Goal: Task Accomplishment & Management: Manage account settings

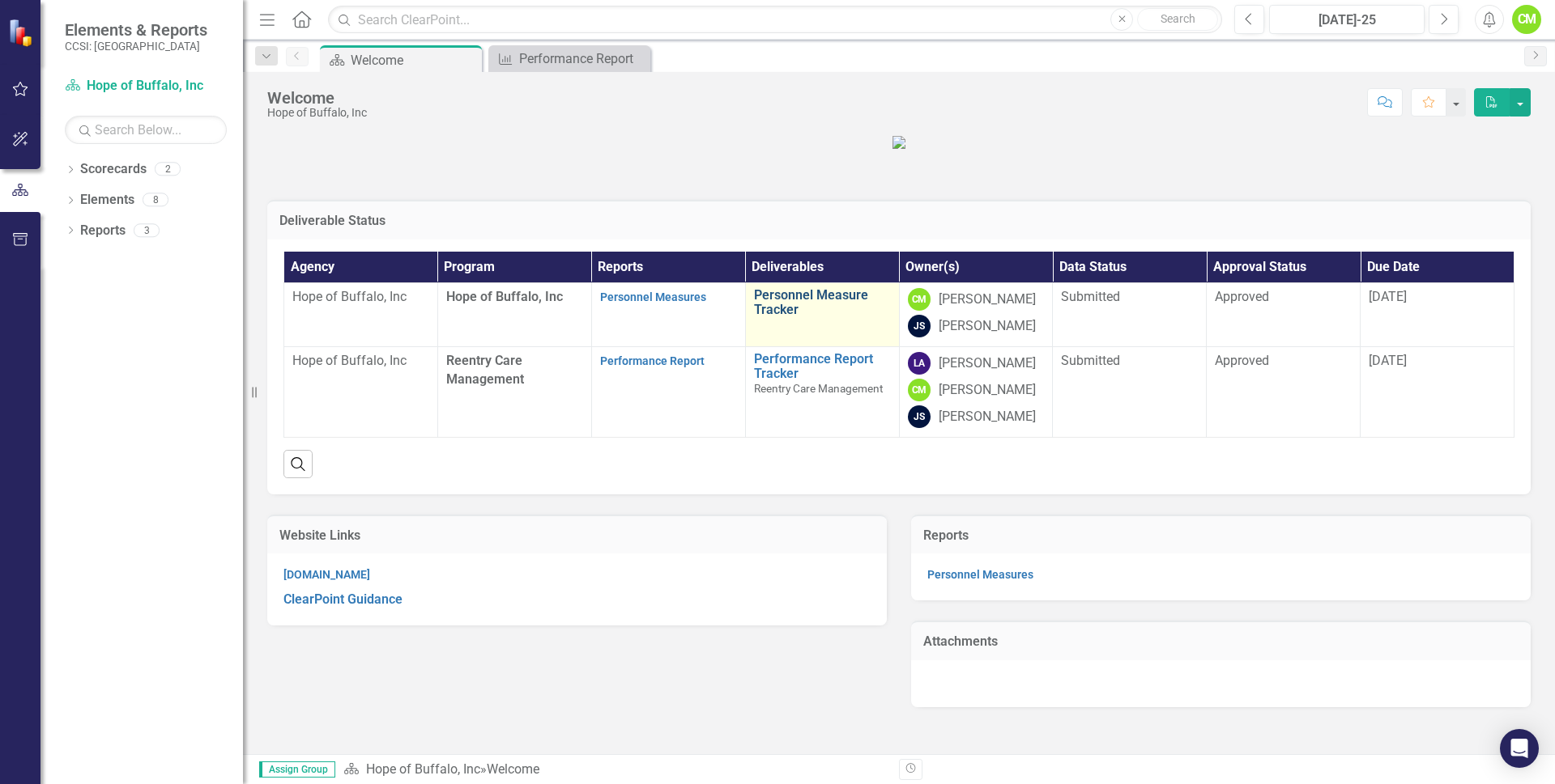
click at [764, 317] on link "Personnel Measure Tracker" at bounding box center [822, 302] width 137 height 28
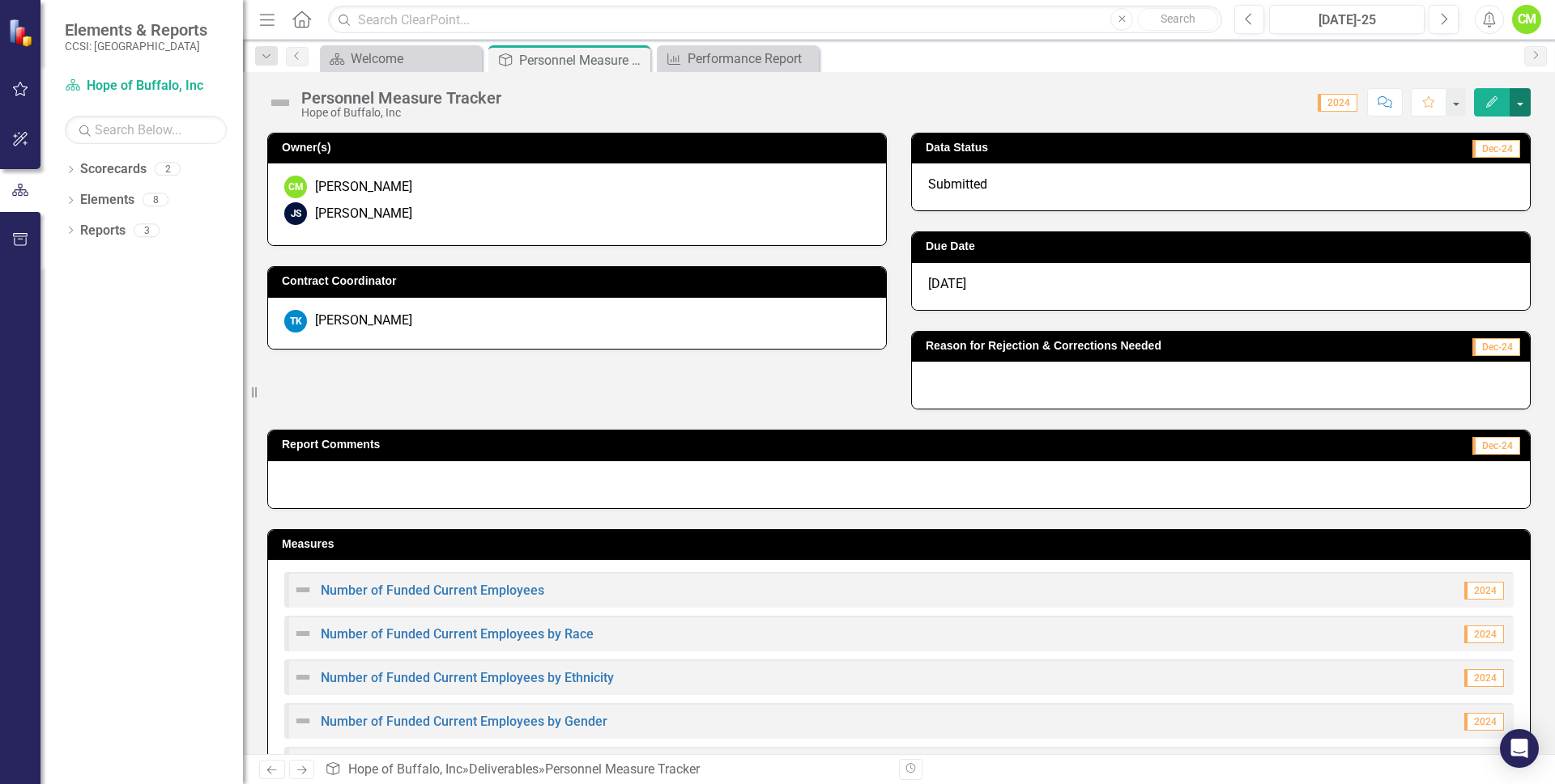
click at [1517, 95] on button "button" at bounding box center [1519, 102] width 21 height 28
click at [1493, 97] on icon "Edit" at bounding box center [1492, 102] width 15 height 11
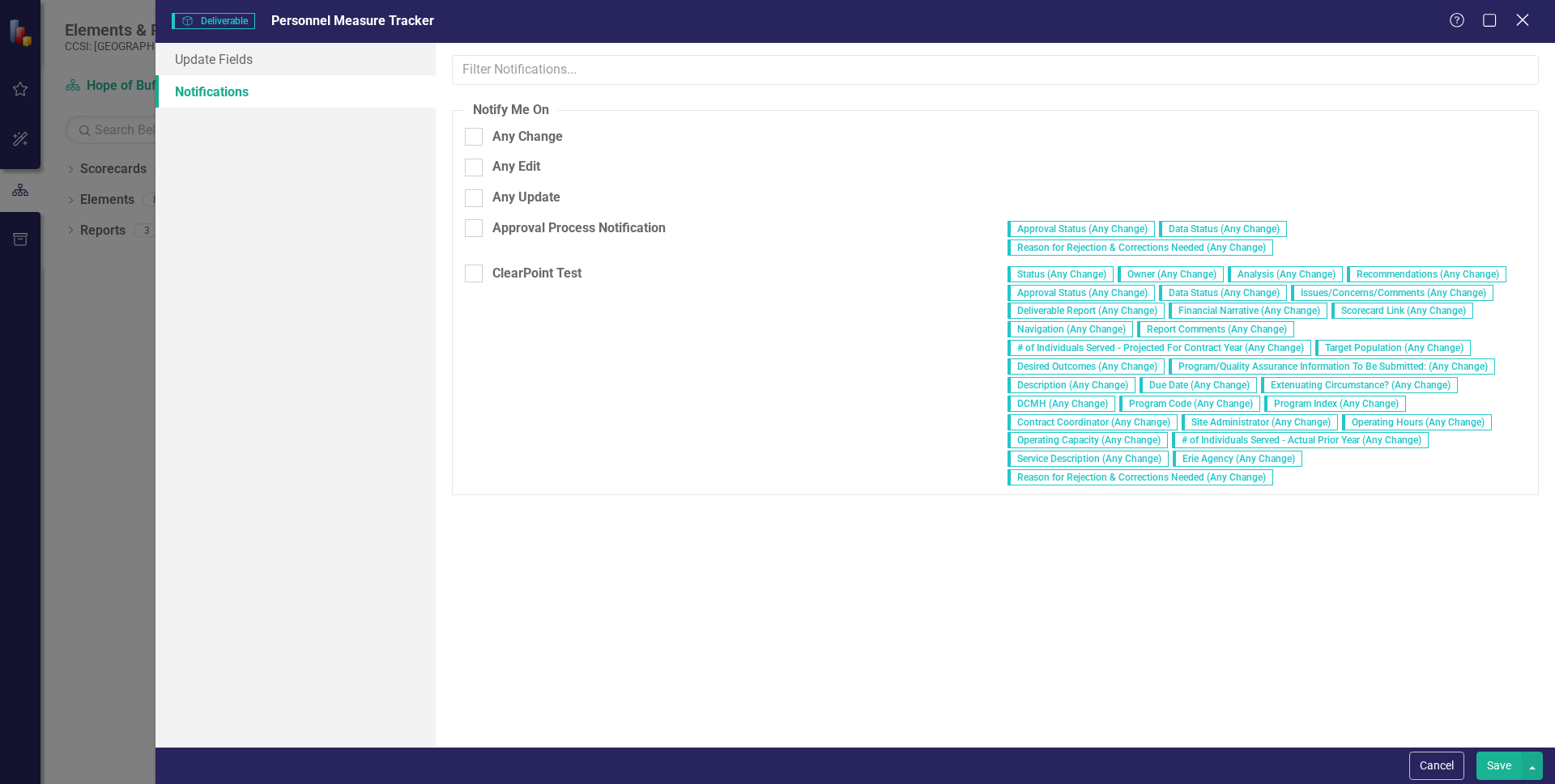
click at [1525, 25] on icon "Close" at bounding box center [1522, 19] width 20 height 16
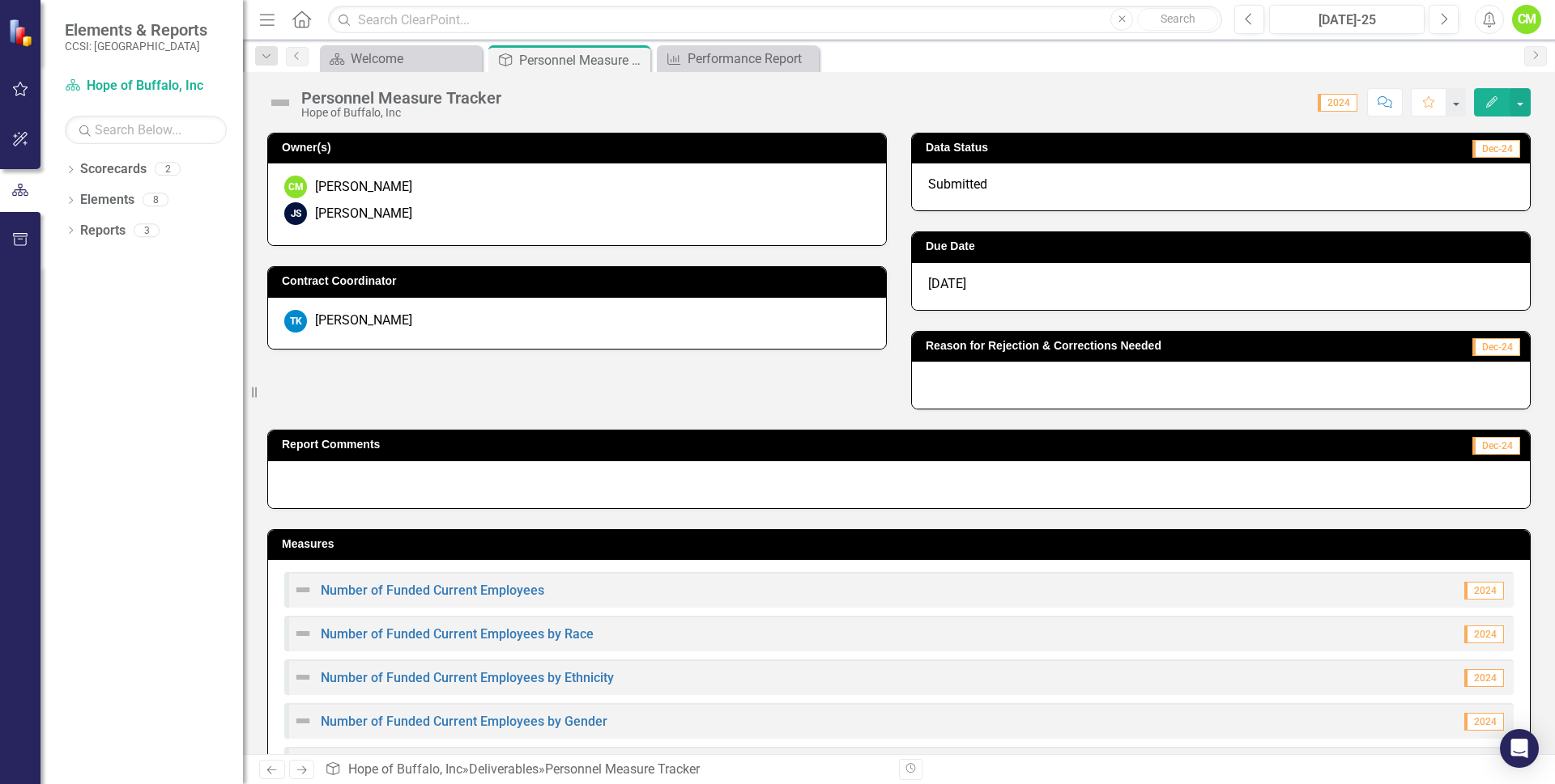
click at [306, 595] on img at bounding box center [302, 589] width 19 height 19
click at [306, 591] on img at bounding box center [302, 589] width 19 height 19
click at [667, 391] on div "Owner(s) CM [PERSON_NAME] JS [PERSON_NAME] Contract Coordinator TK [PERSON_NAME…" at bounding box center [899, 262] width 1288 height 297
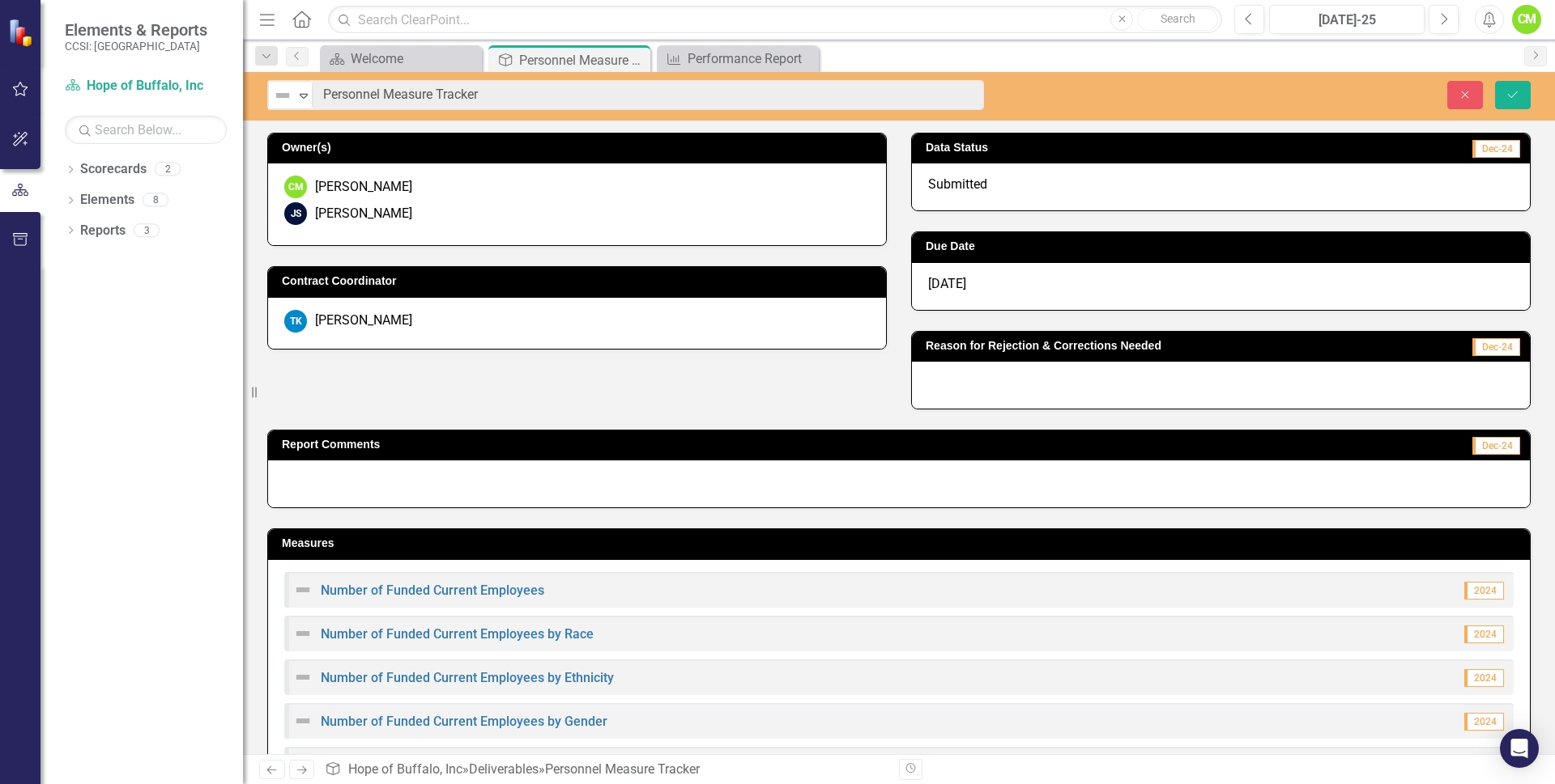
click at [498, 140] on td "Owner(s)" at bounding box center [580, 150] width 596 height 24
click at [401, 68] on div "Welcome" at bounding box center [404, 59] width 107 height 20
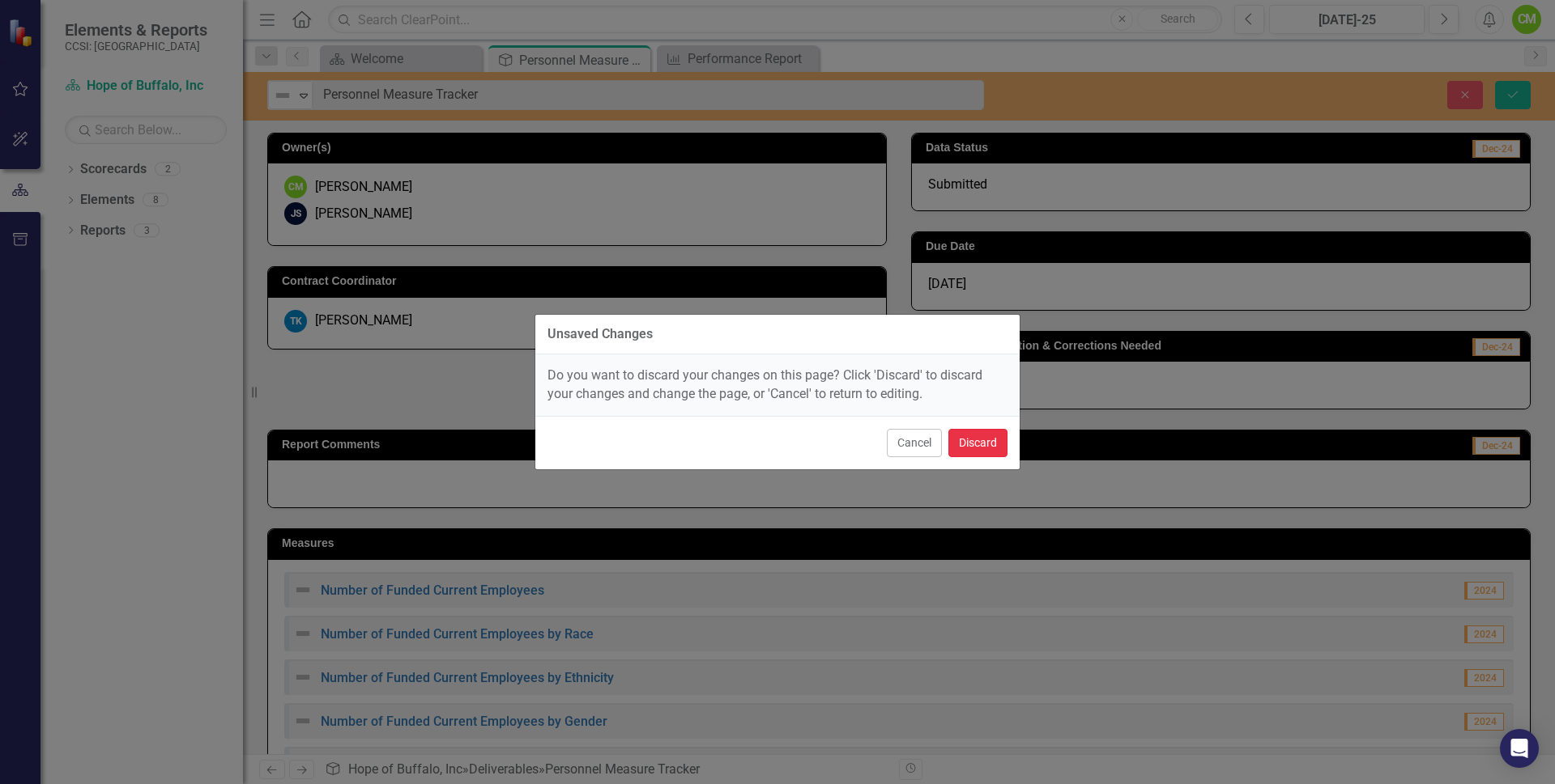
click at [986, 443] on button "Discard" at bounding box center [977, 442] width 59 height 28
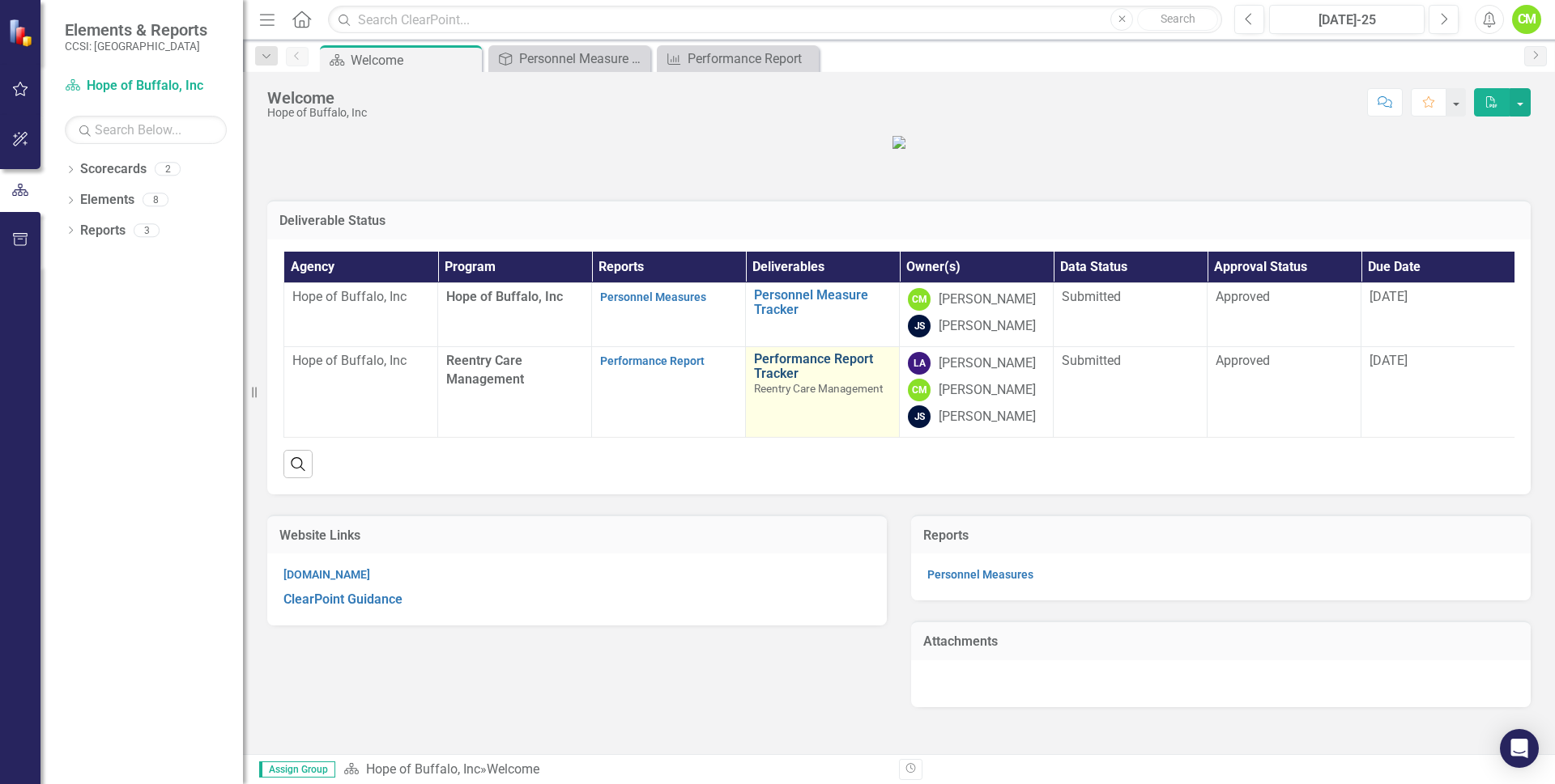
click at [772, 380] on link "Performance Report Tracker" at bounding box center [822, 366] width 137 height 28
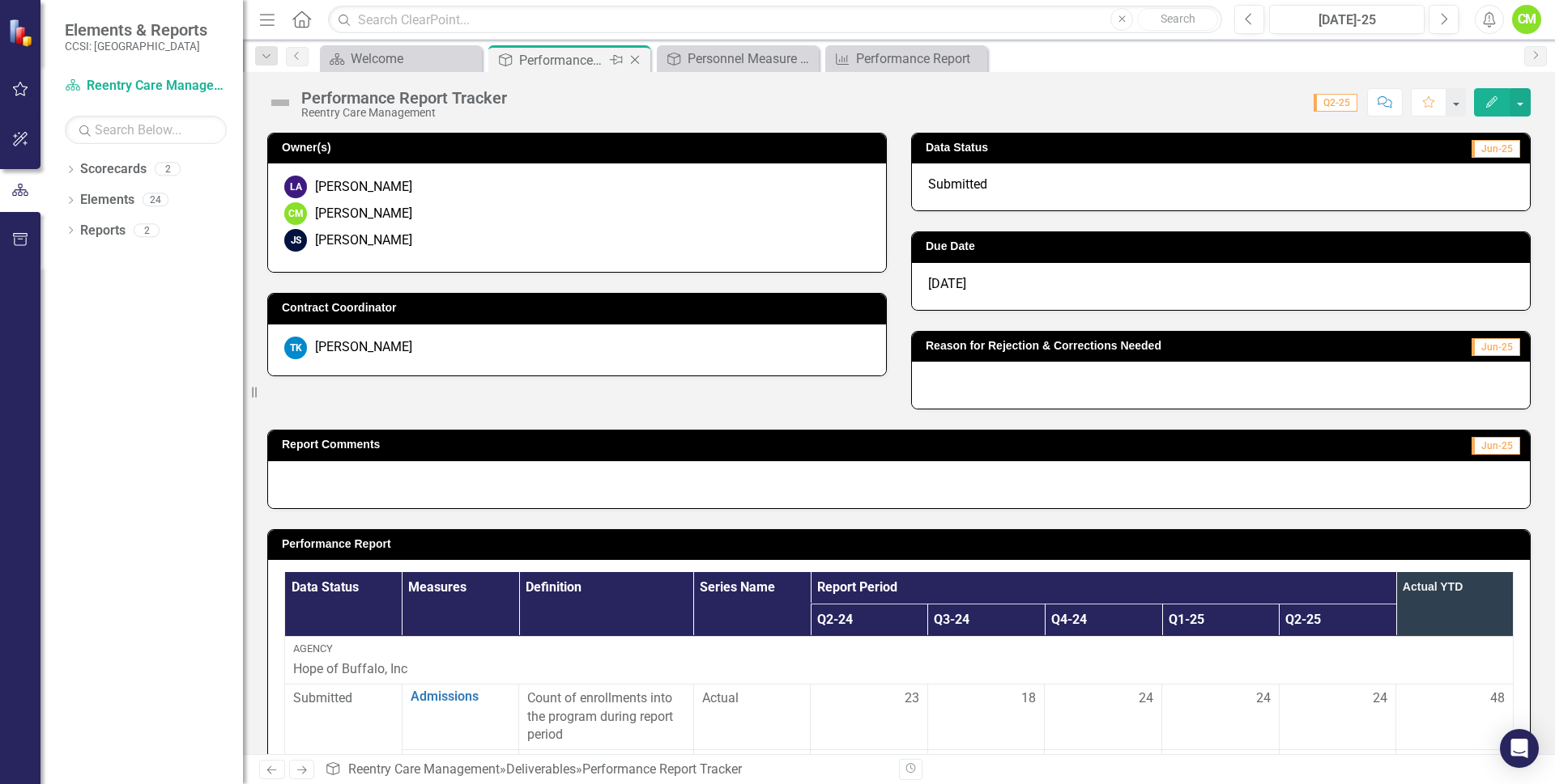
click at [637, 60] on icon "Close" at bounding box center [635, 60] width 17 height 13
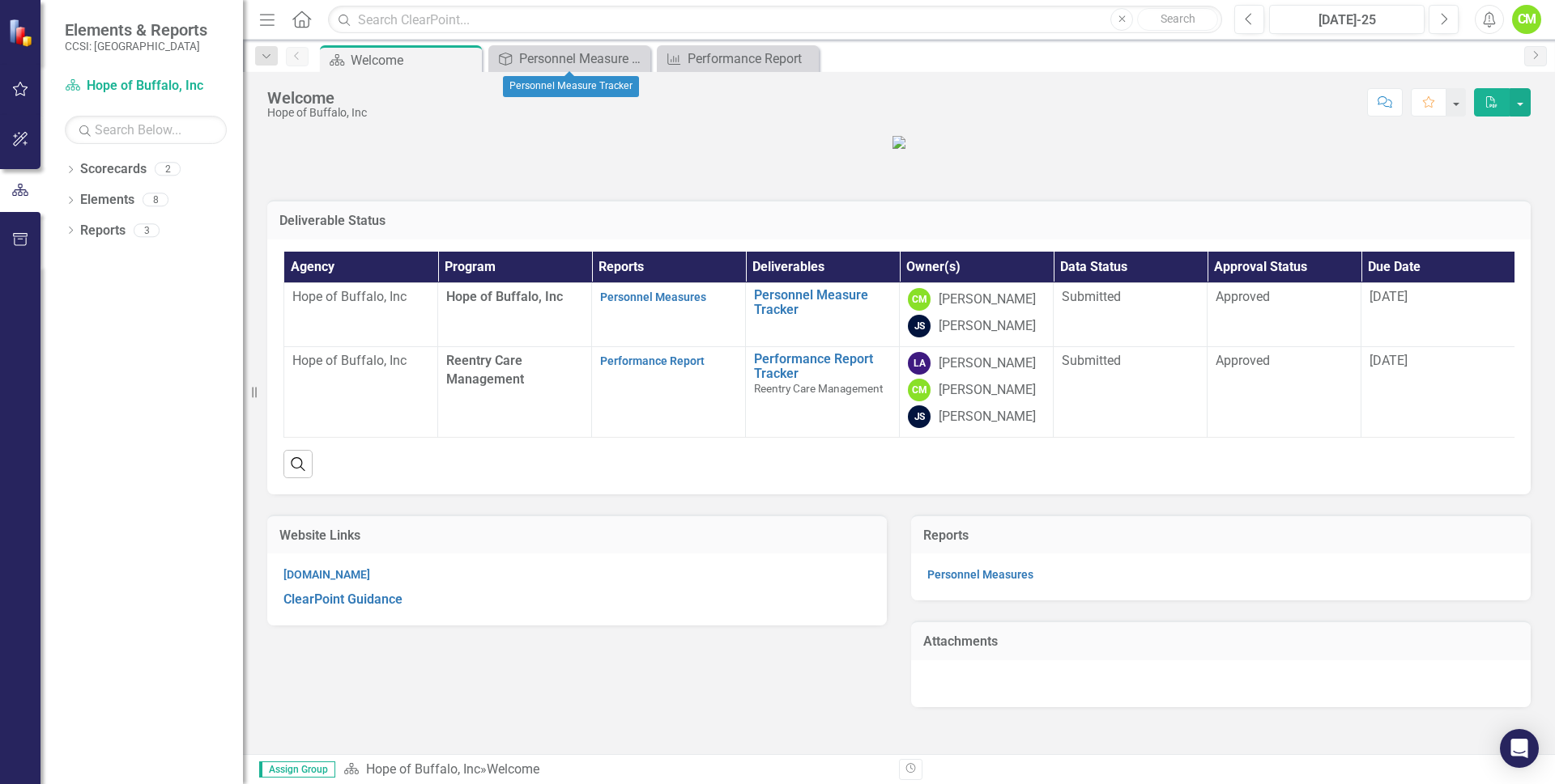
click at [0, 0] on icon at bounding box center [0, 0] width 0 height 0
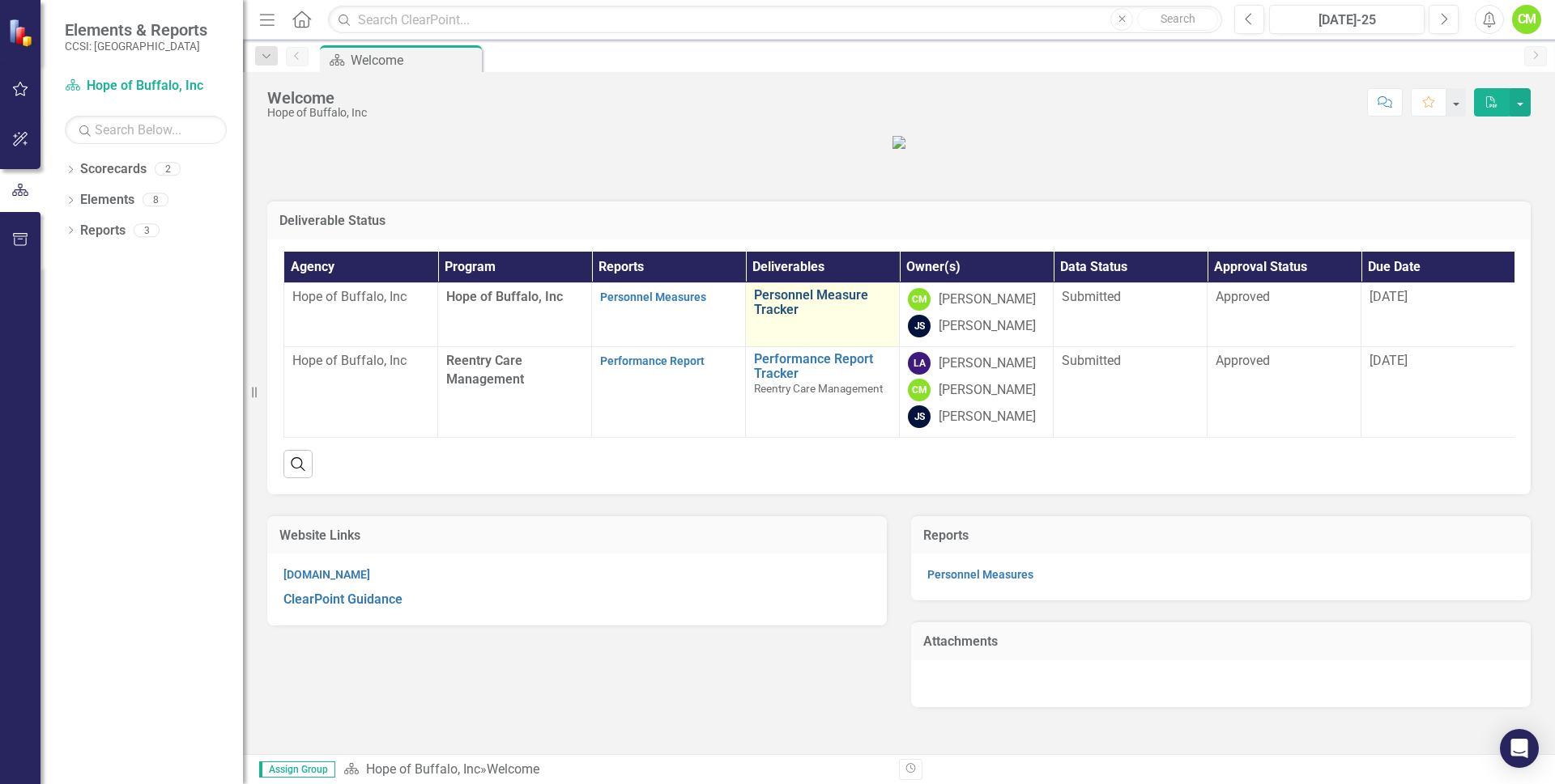
click at [783, 317] on link "Personnel Measure Tracker" at bounding box center [822, 302] width 137 height 28
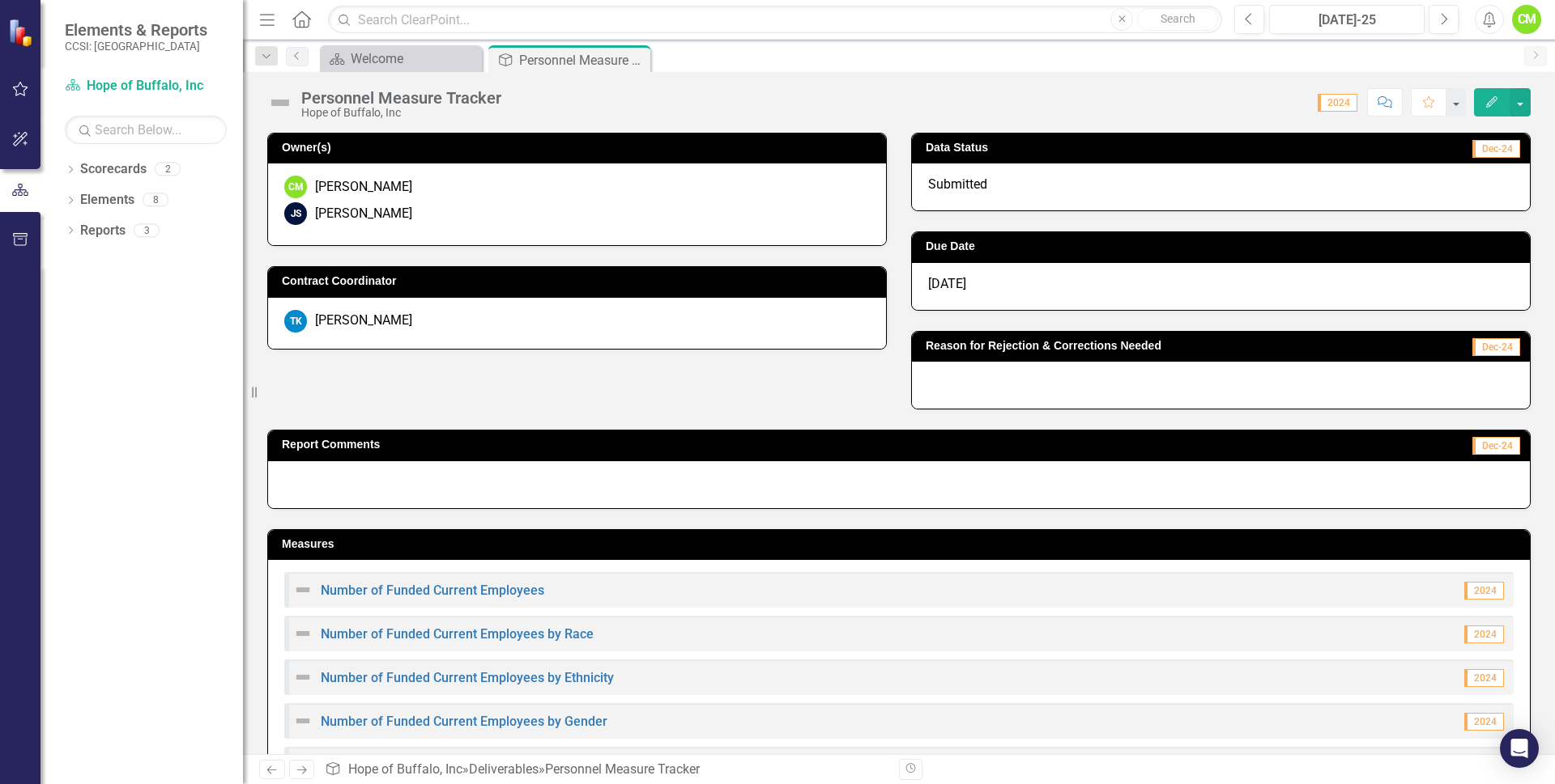
click at [1491, 99] on icon "Edit" at bounding box center [1492, 102] width 15 height 11
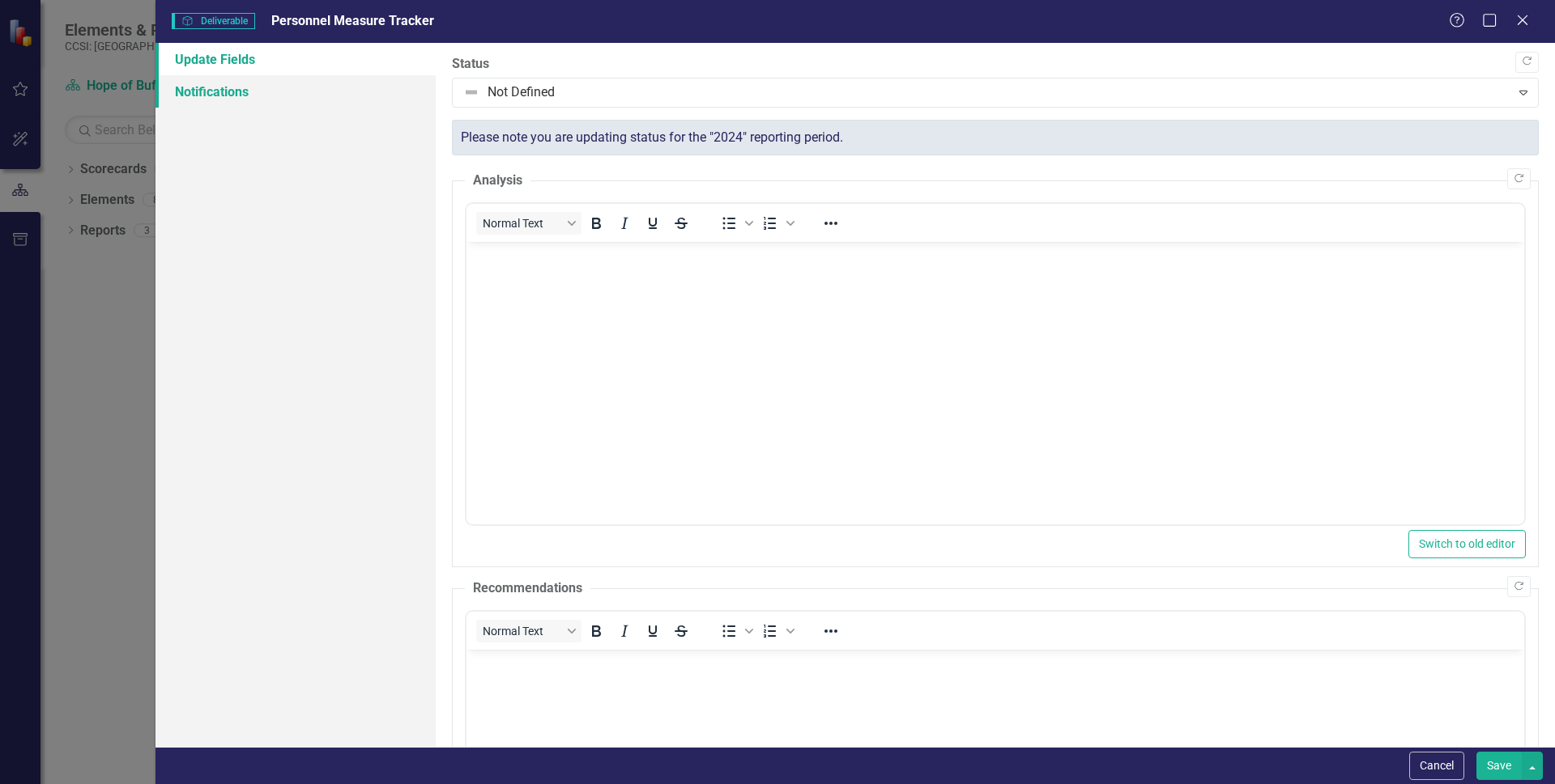
click at [252, 89] on link "Notifications" at bounding box center [295, 91] width 280 height 32
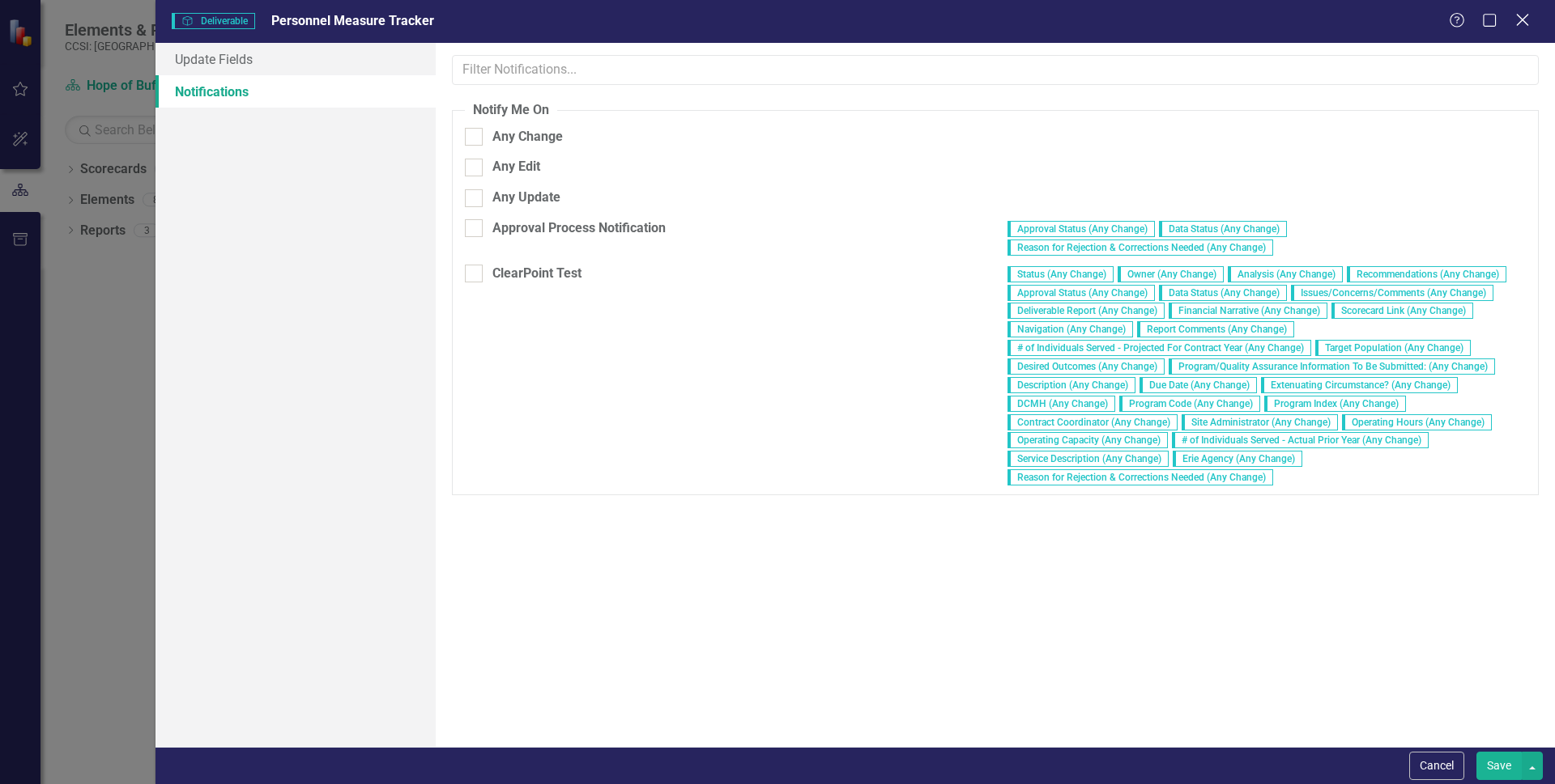
click at [1520, 28] on icon "Close" at bounding box center [1522, 19] width 20 height 16
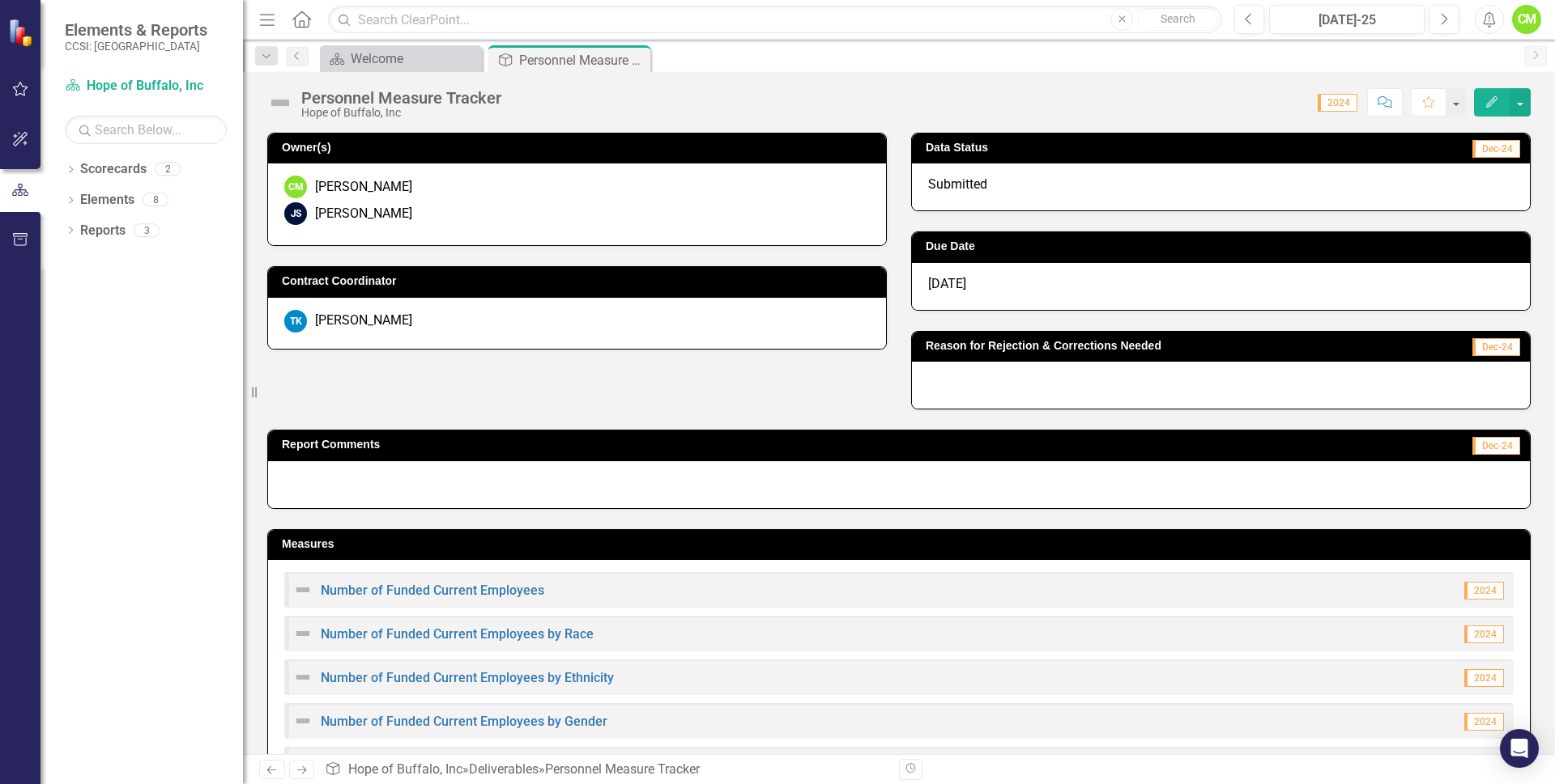
scroll to position [157, 0]
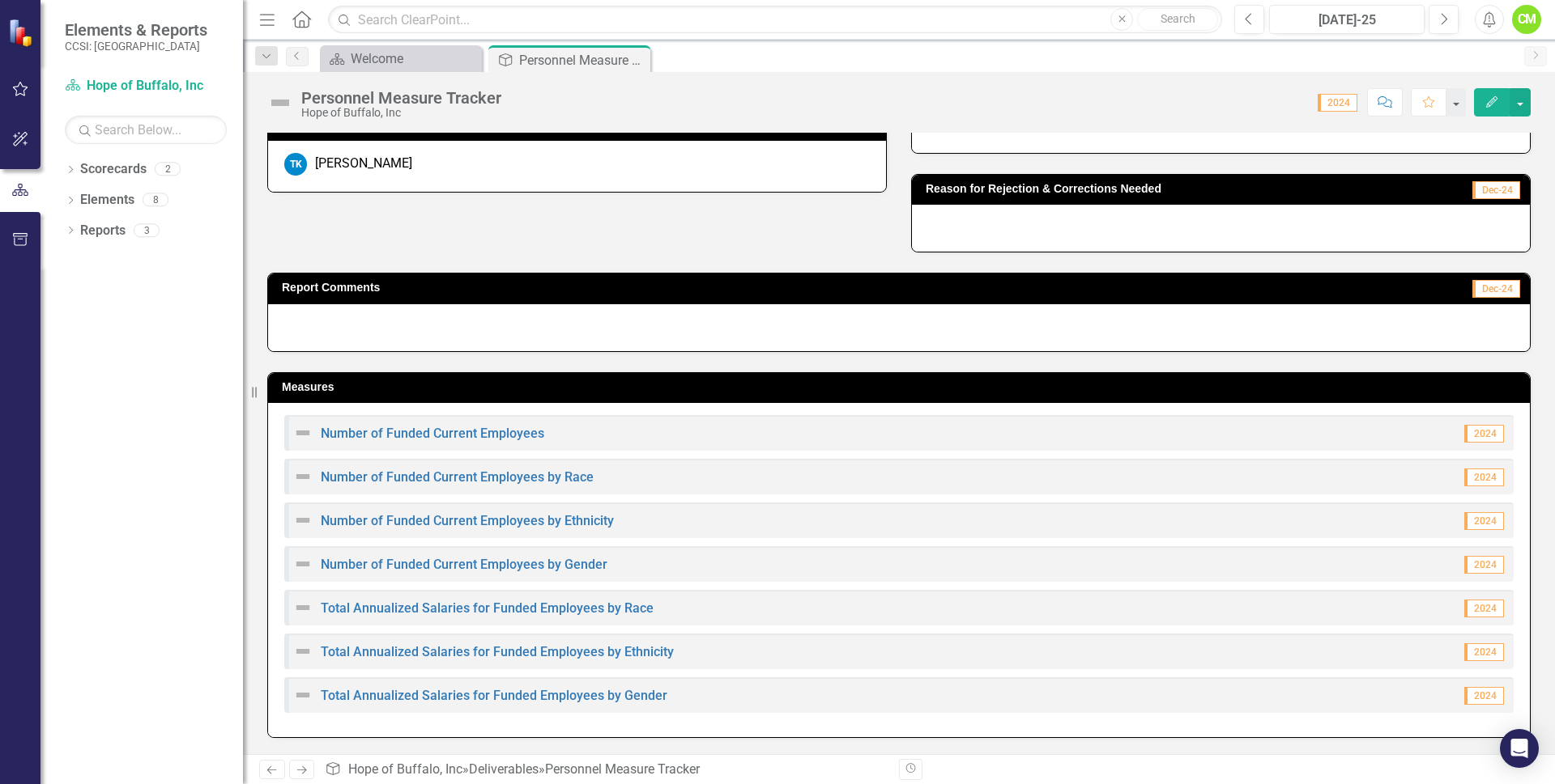
click at [304, 439] on img at bounding box center [302, 432] width 19 height 19
click at [359, 436] on link "Number of Funded Current Employees" at bounding box center [432, 433] width 223 height 16
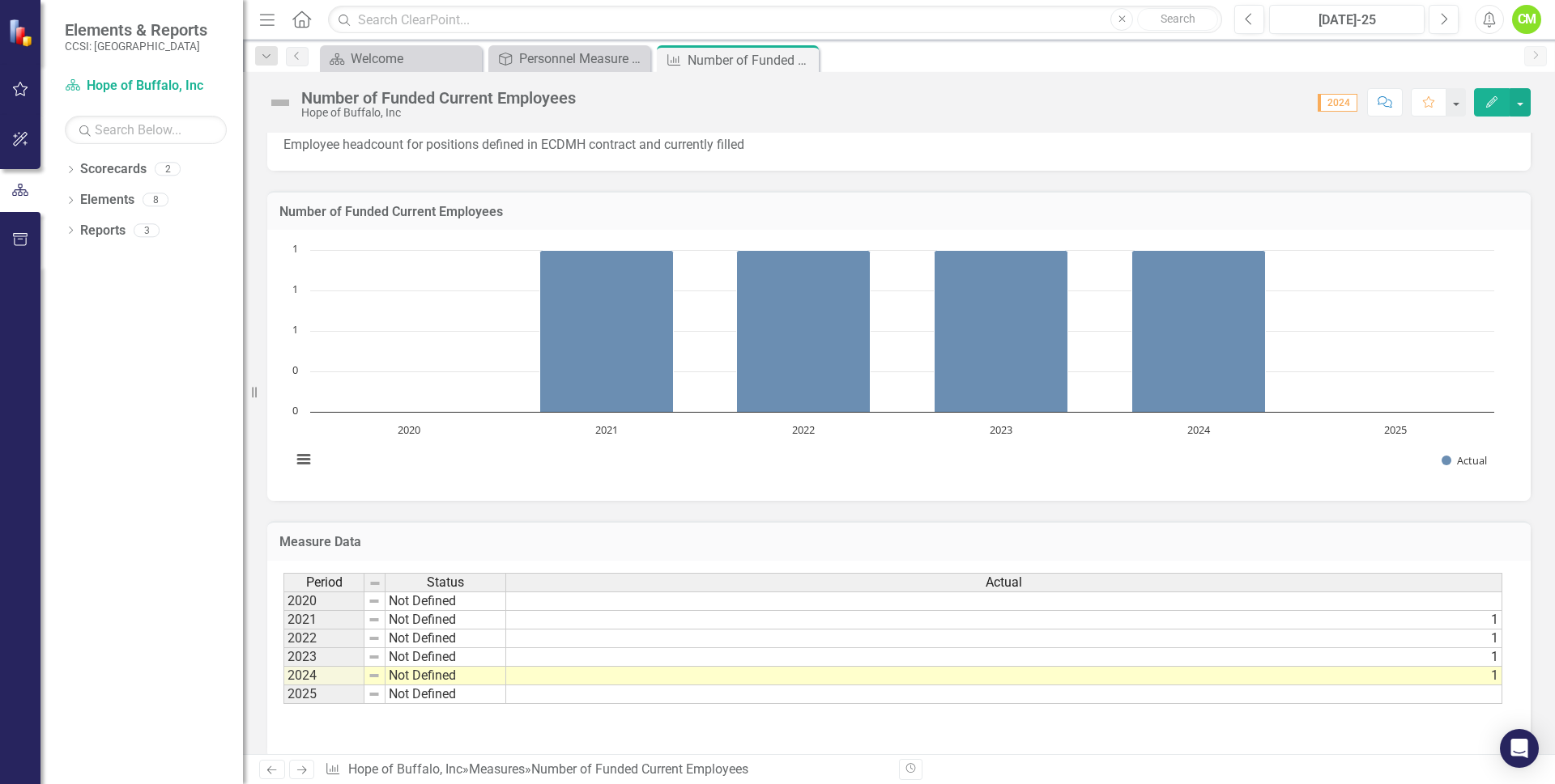
scroll to position [69, 0]
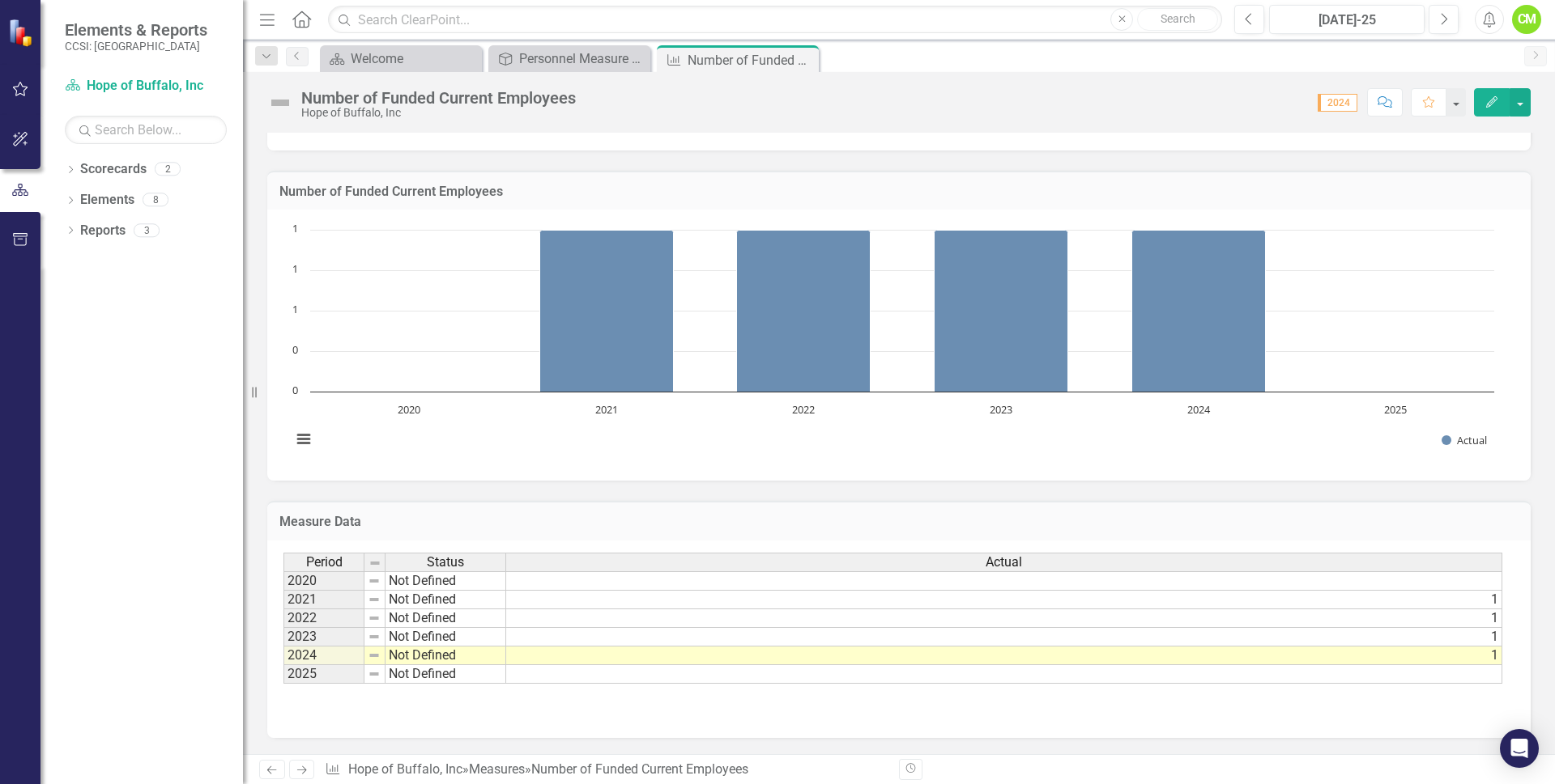
click at [482, 672] on td "Not Defined" at bounding box center [445, 675] width 120 height 18
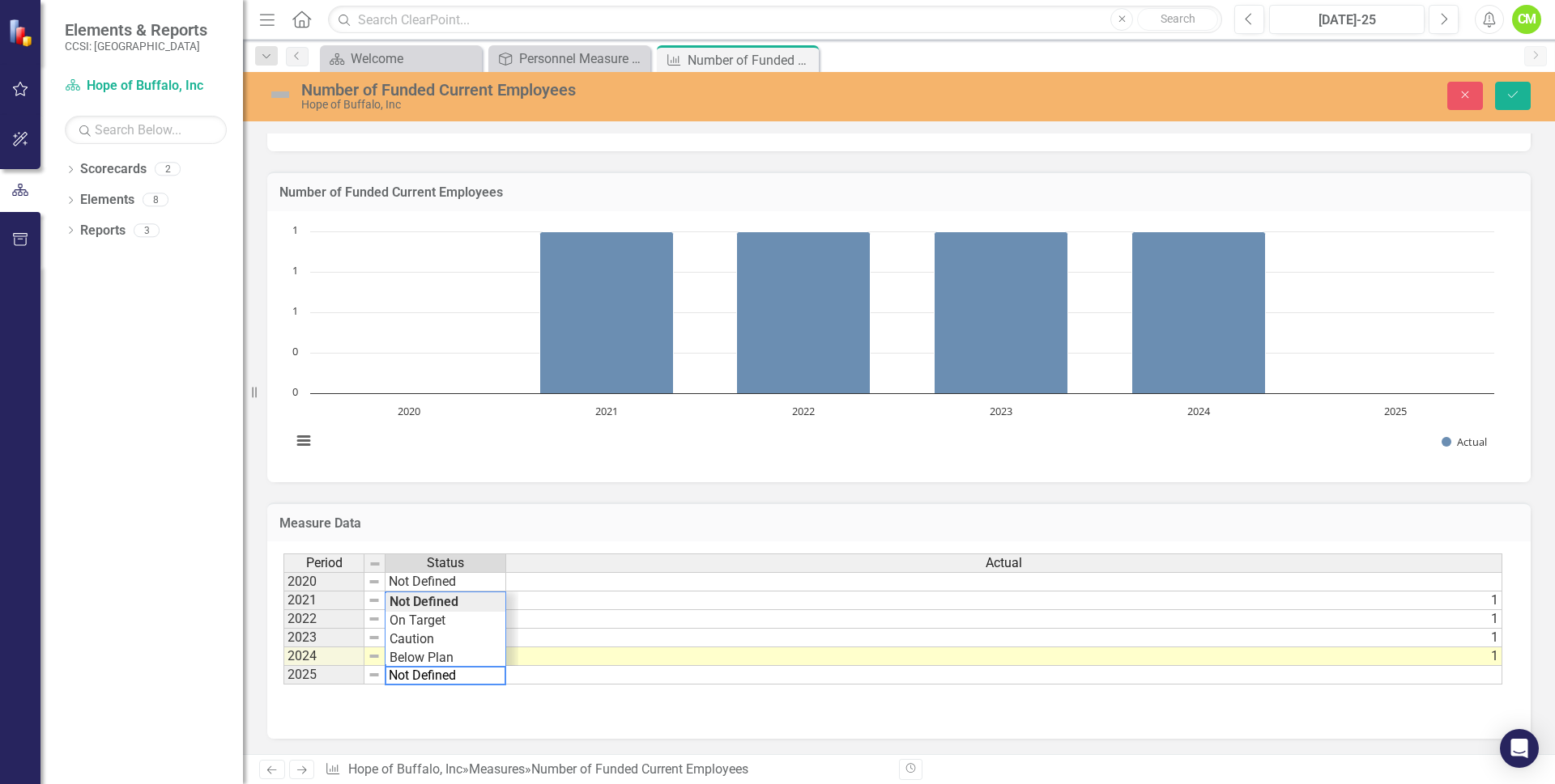
click at [544, 674] on td at bounding box center [1004, 676] width 996 height 18
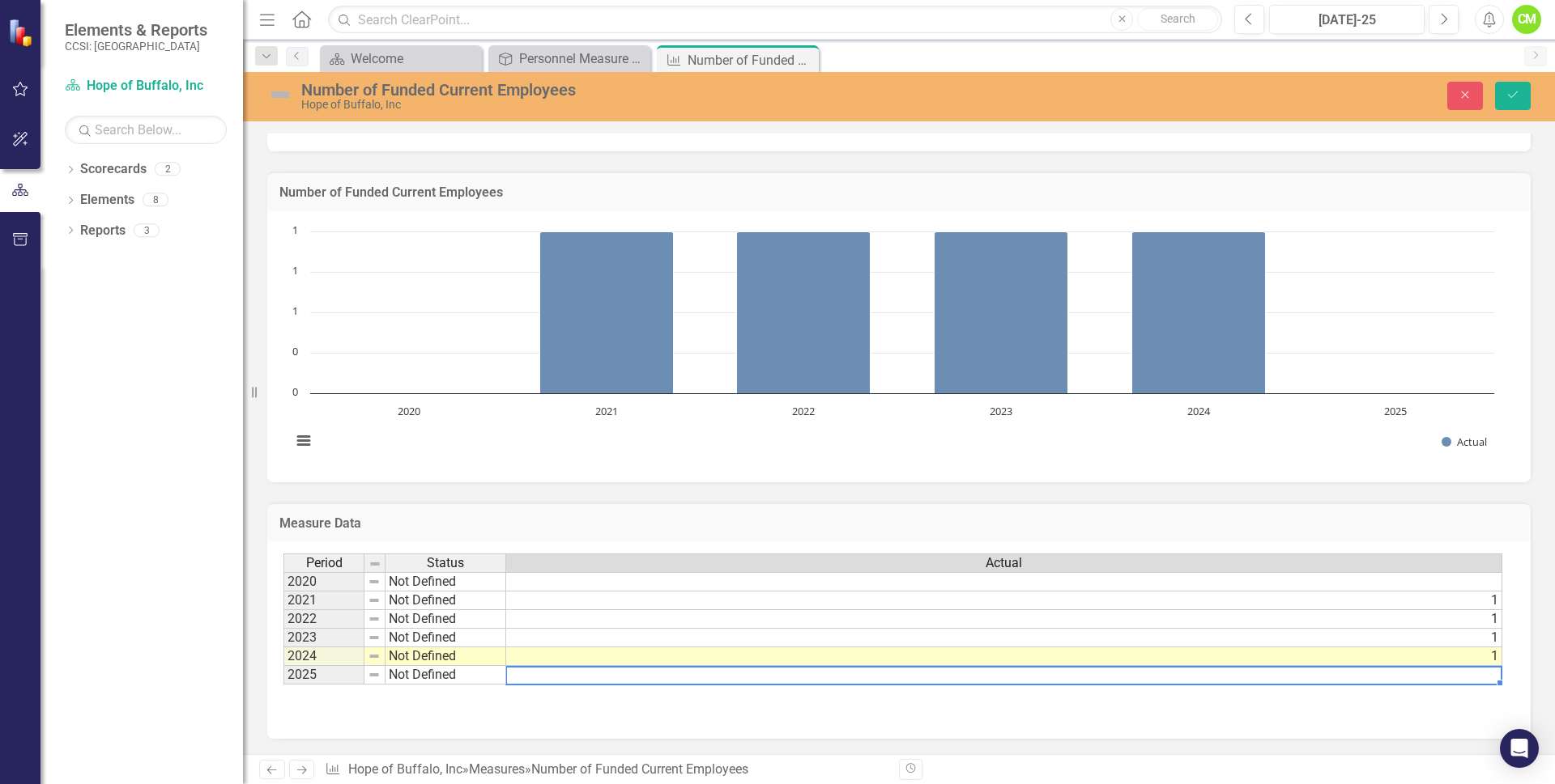
click at [544, 674] on td at bounding box center [1004, 676] width 996 height 18
type textarea "1"
click at [1524, 93] on button "Save" at bounding box center [1512, 95] width 36 height 28
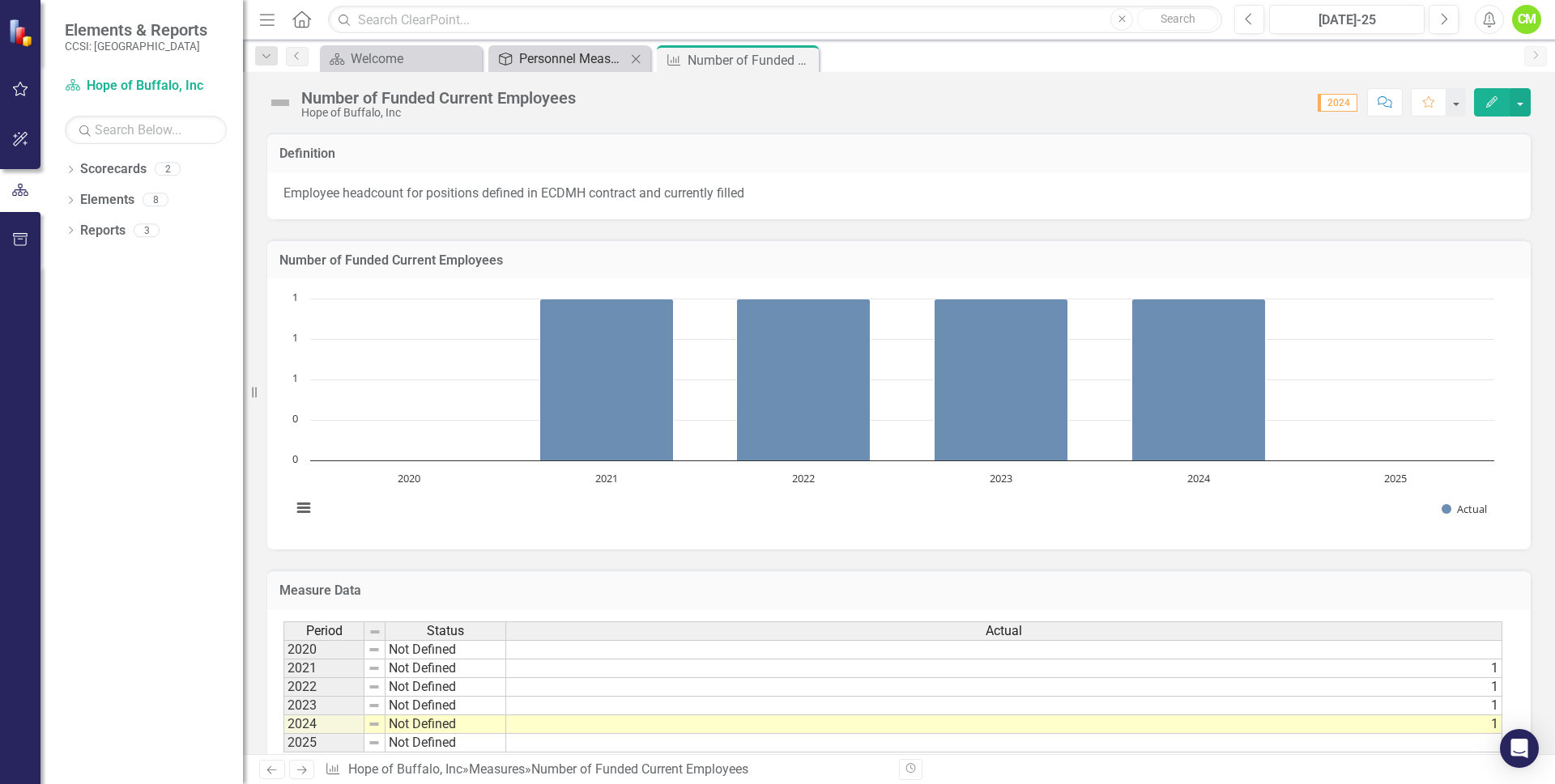
click at [610, 58] on div "Personnel Measure Tracker" at bounding box center [572, 59] width 107 height 20
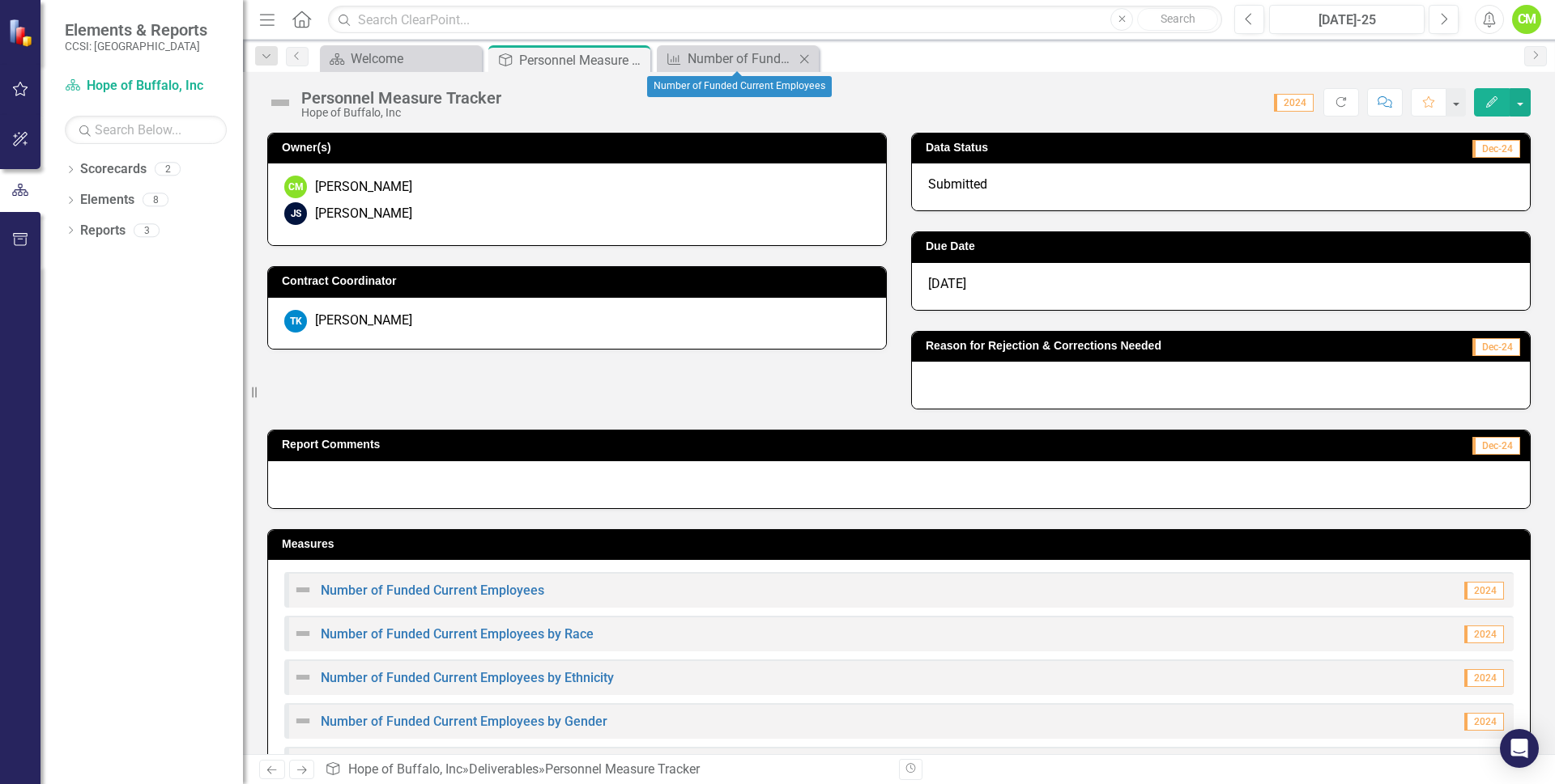
click at [802, 58] on icon "Close" at bounding box center [805, 59] width 17 height 13
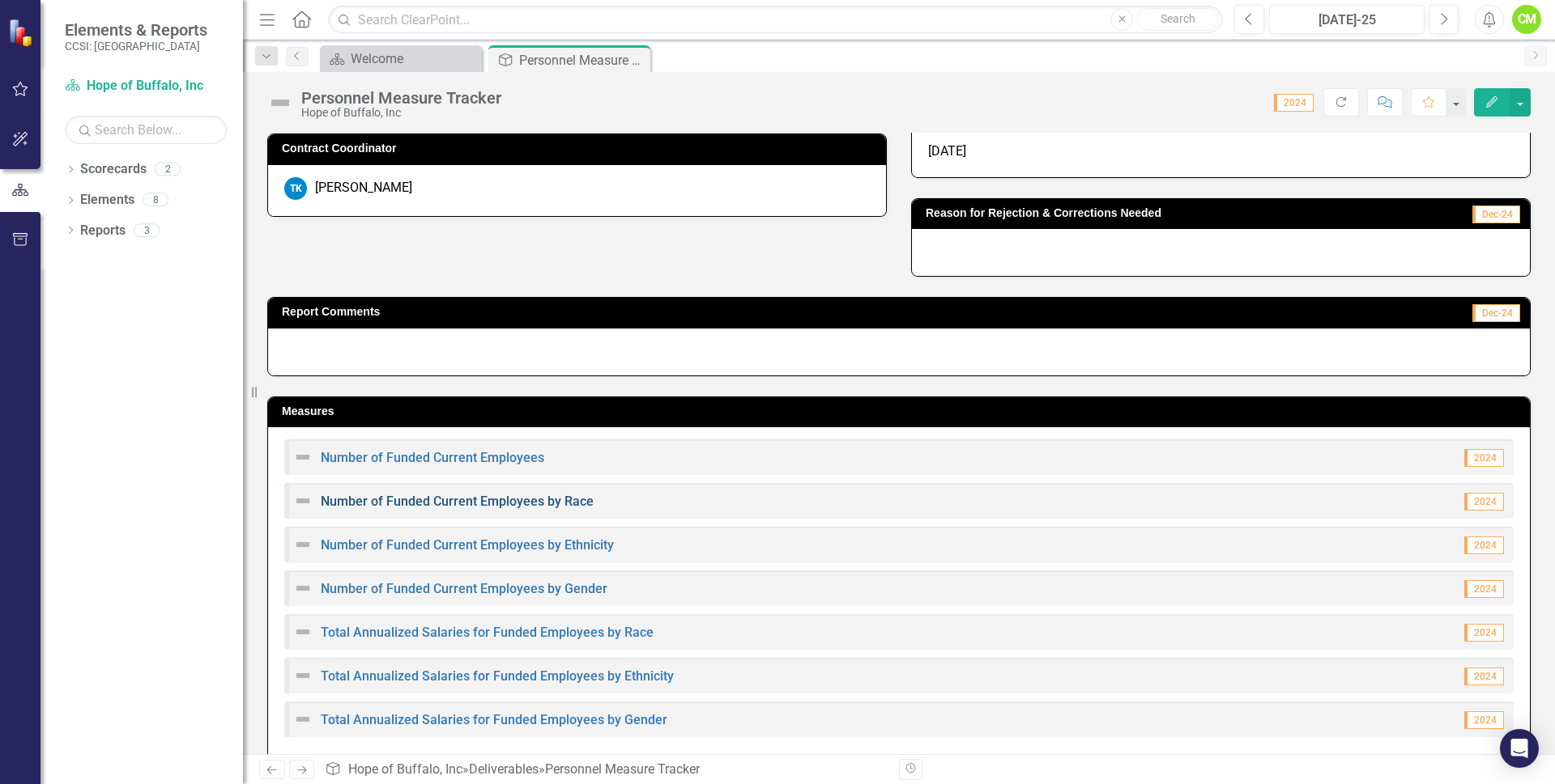
scroll to position [157, 0]
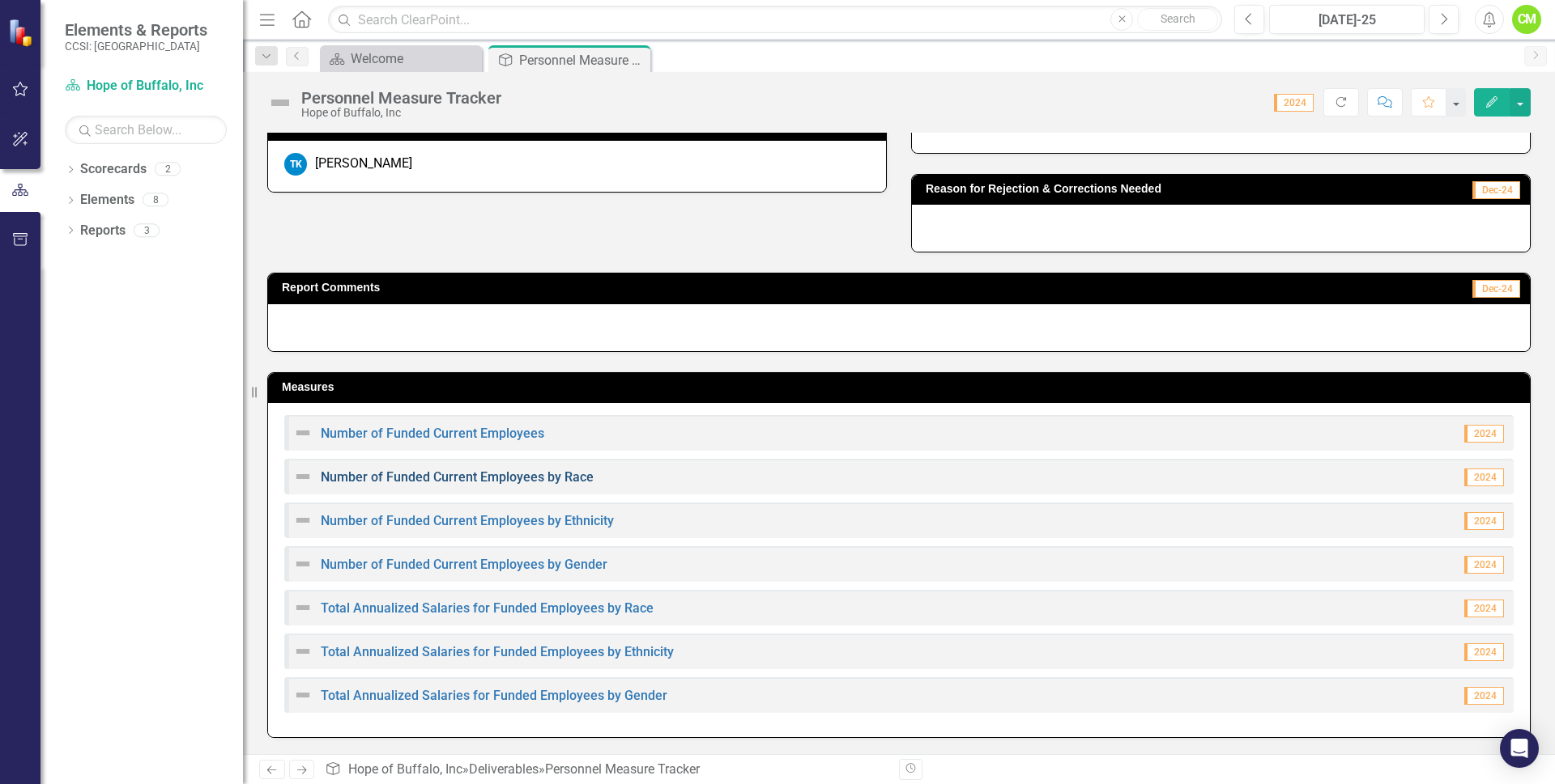
click at [454, 476] on link "Number of Funded Current Employees by Race" at bounding box center [456, 476] width 273 height 16
